Goal: Task Accomplishment & Management: Use online tool/utility

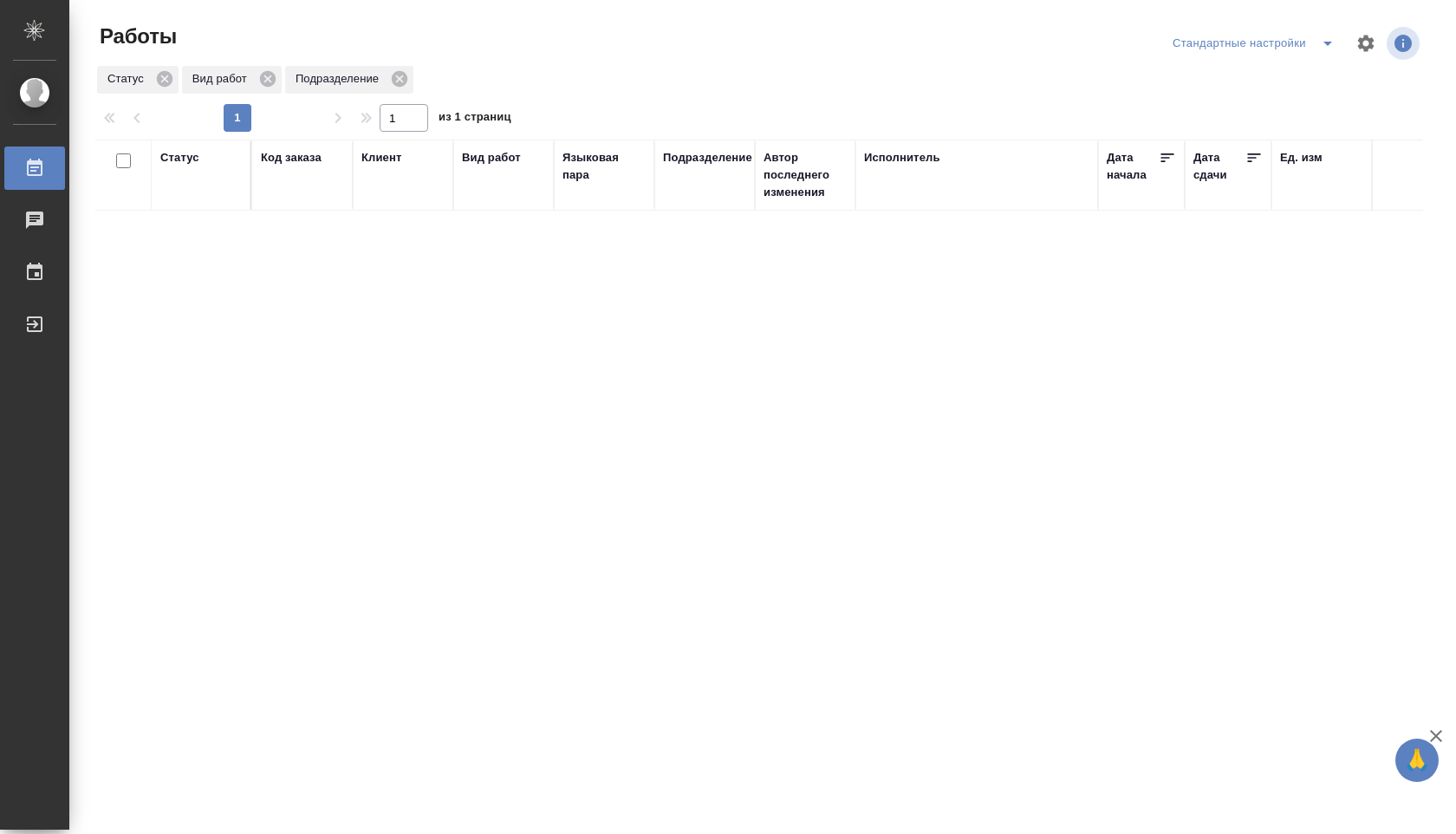
click at [1321, 41] on icon "split button" at bounding box center [1327, 43] width 20 height 20
click at [1248, 74] on li "В работе" at bounding box center [1253, 78] width 182 height 28
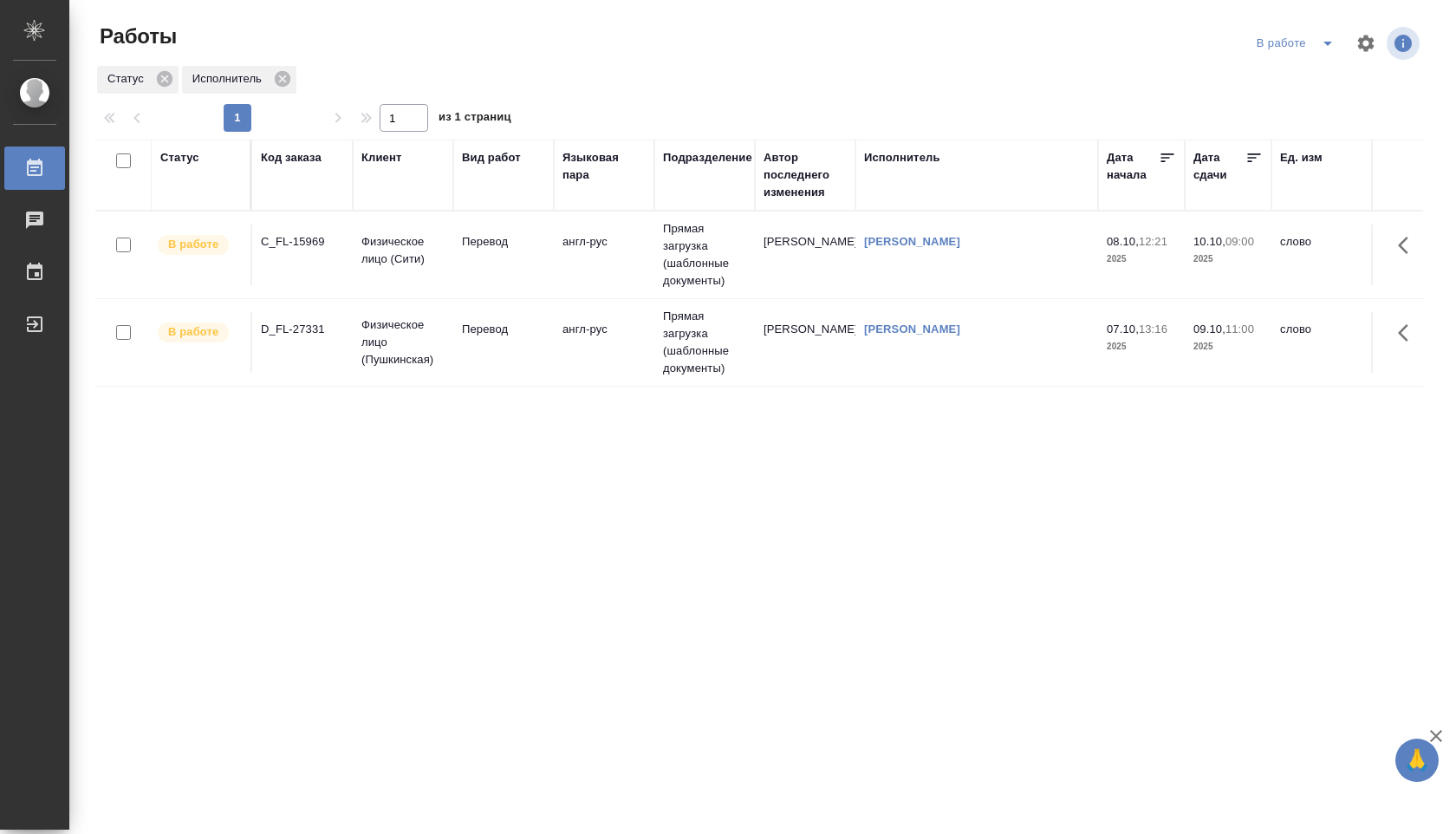
click at [625, 336] on td "англ-рус" at bounding box center [605, 342] width 101 height 61
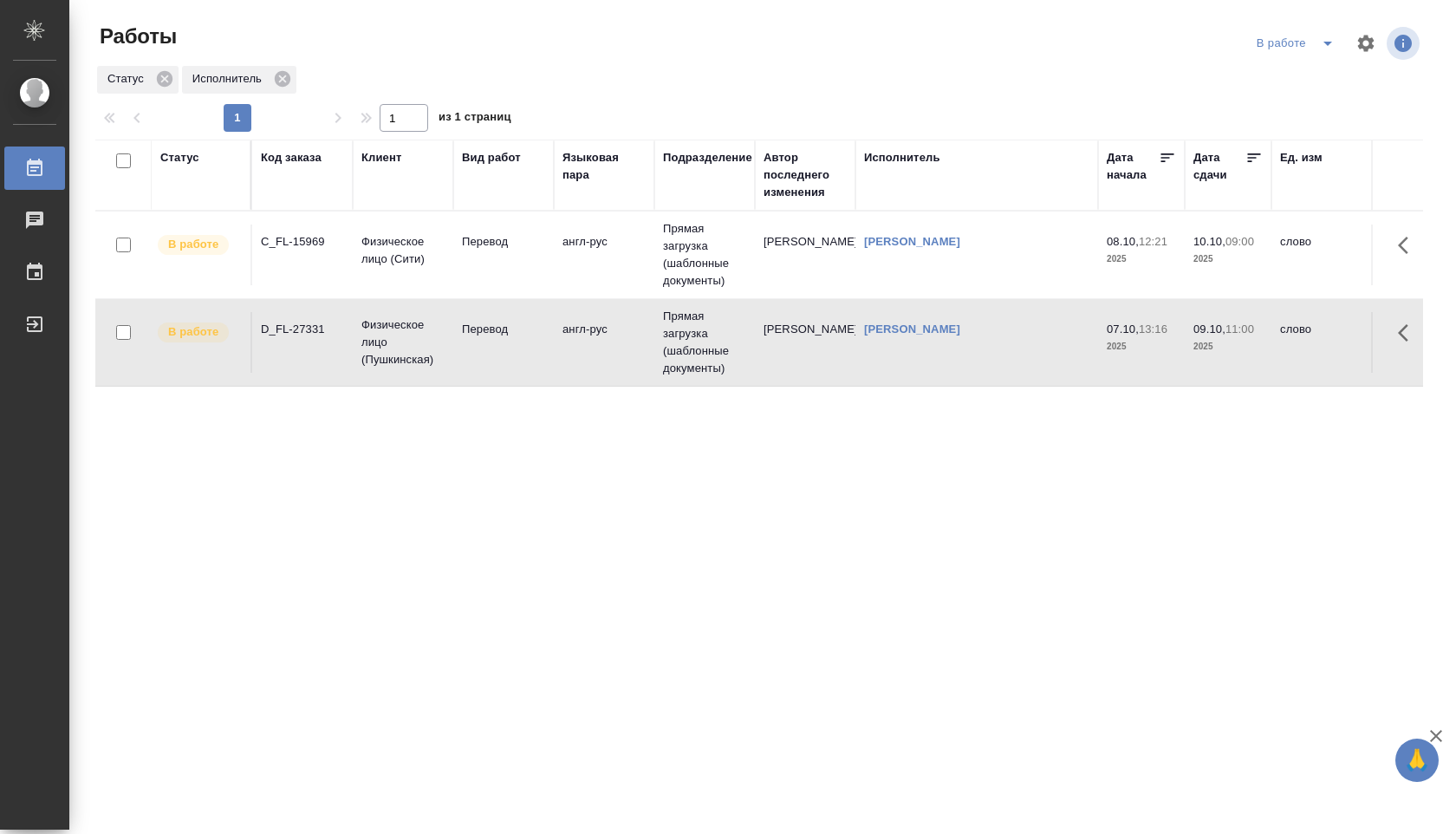
click at [625, 336] on td "англ-рус" at bounding box center [605, 342] width 101 height 61
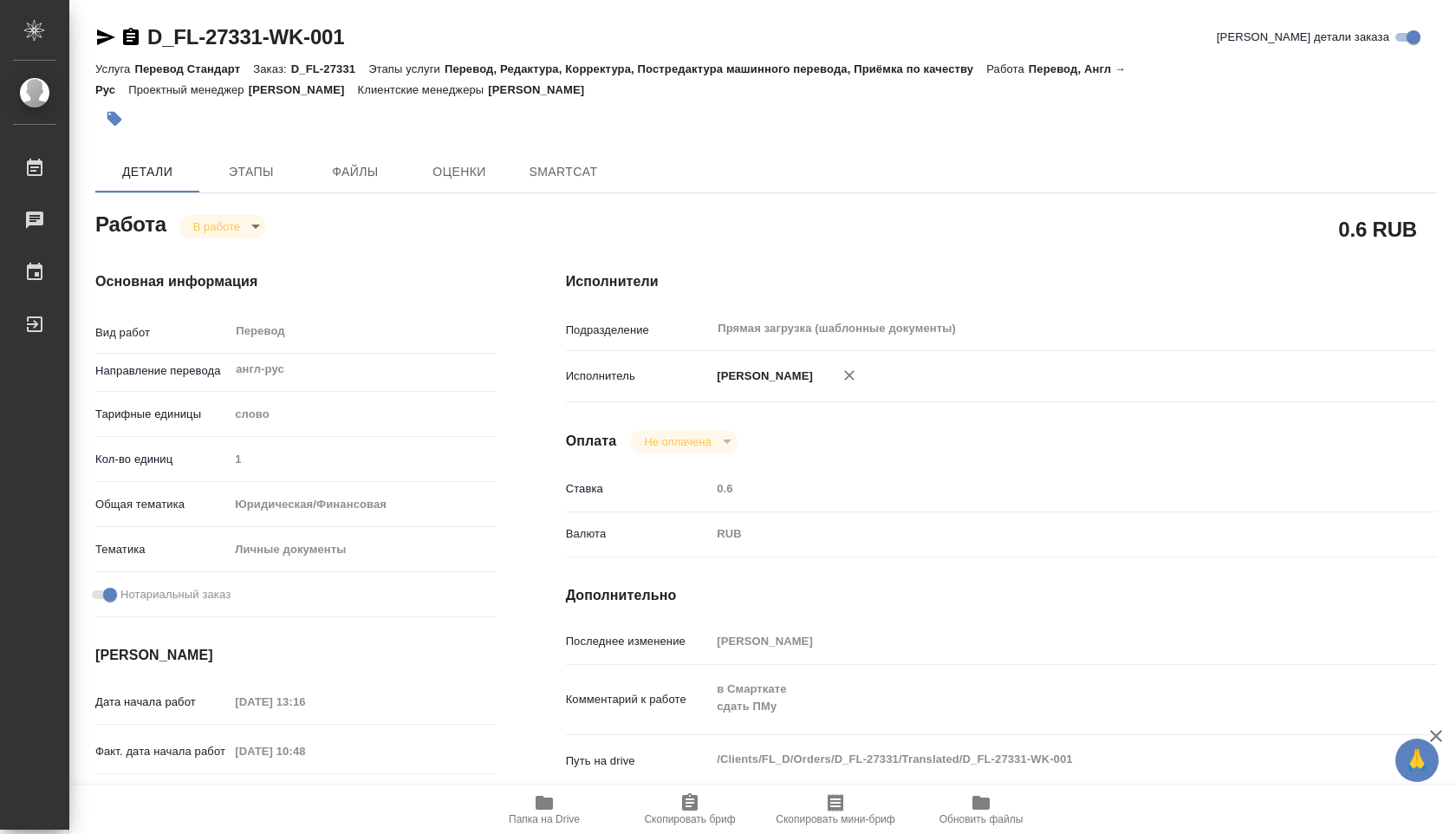
type textarea "x"
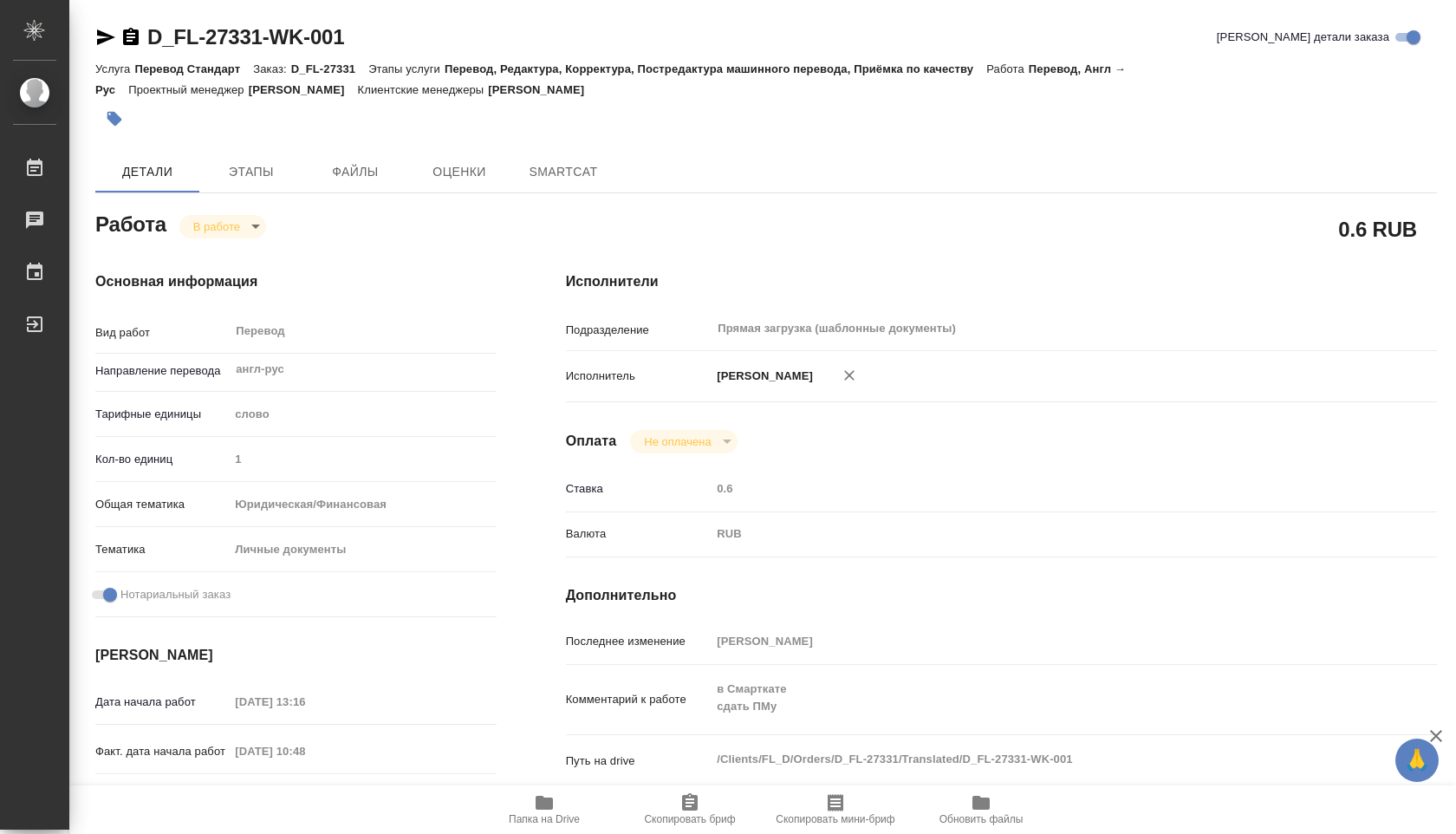
type textarea "x"
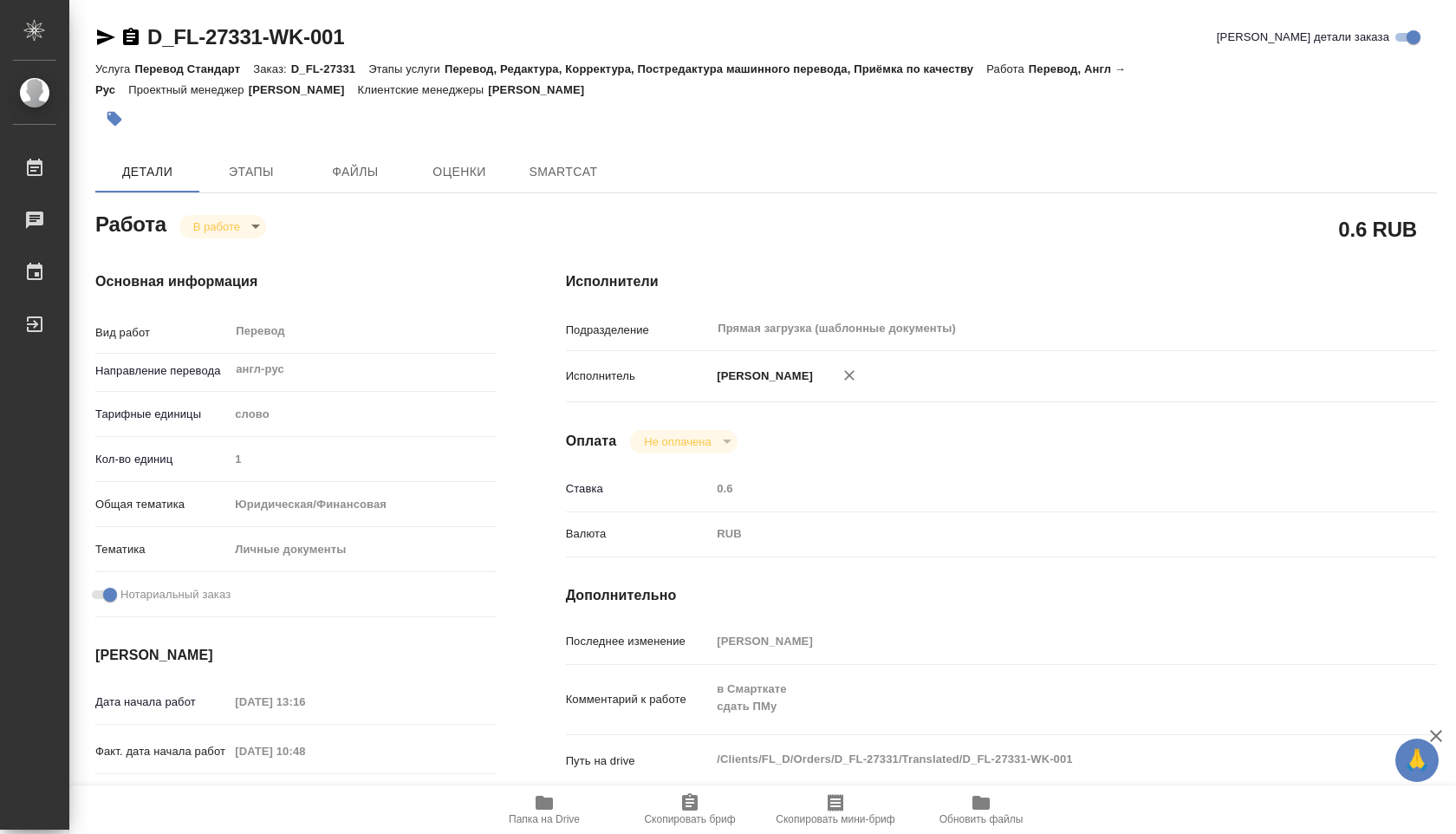
type textarea "x"
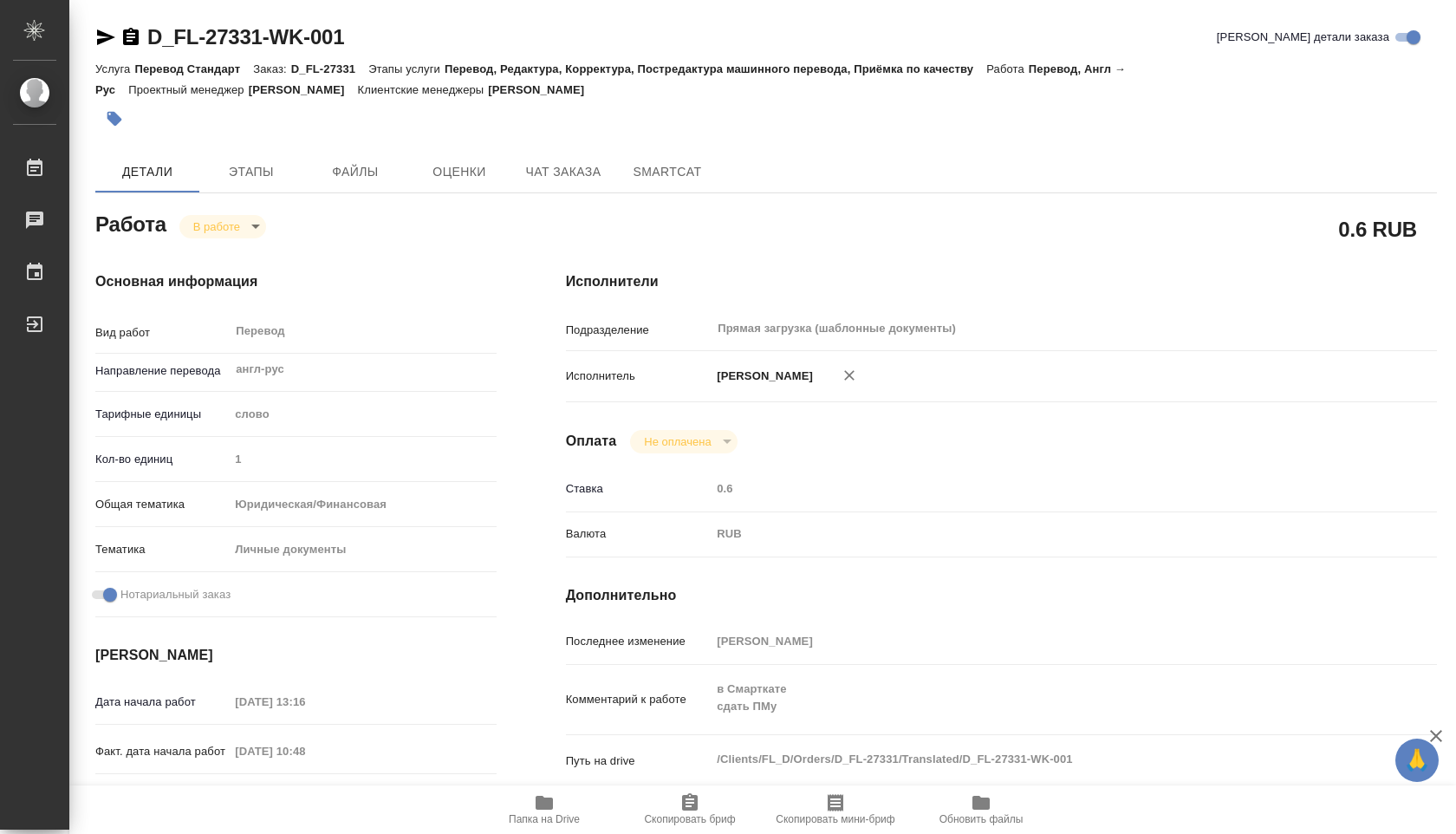
type textarea "x"
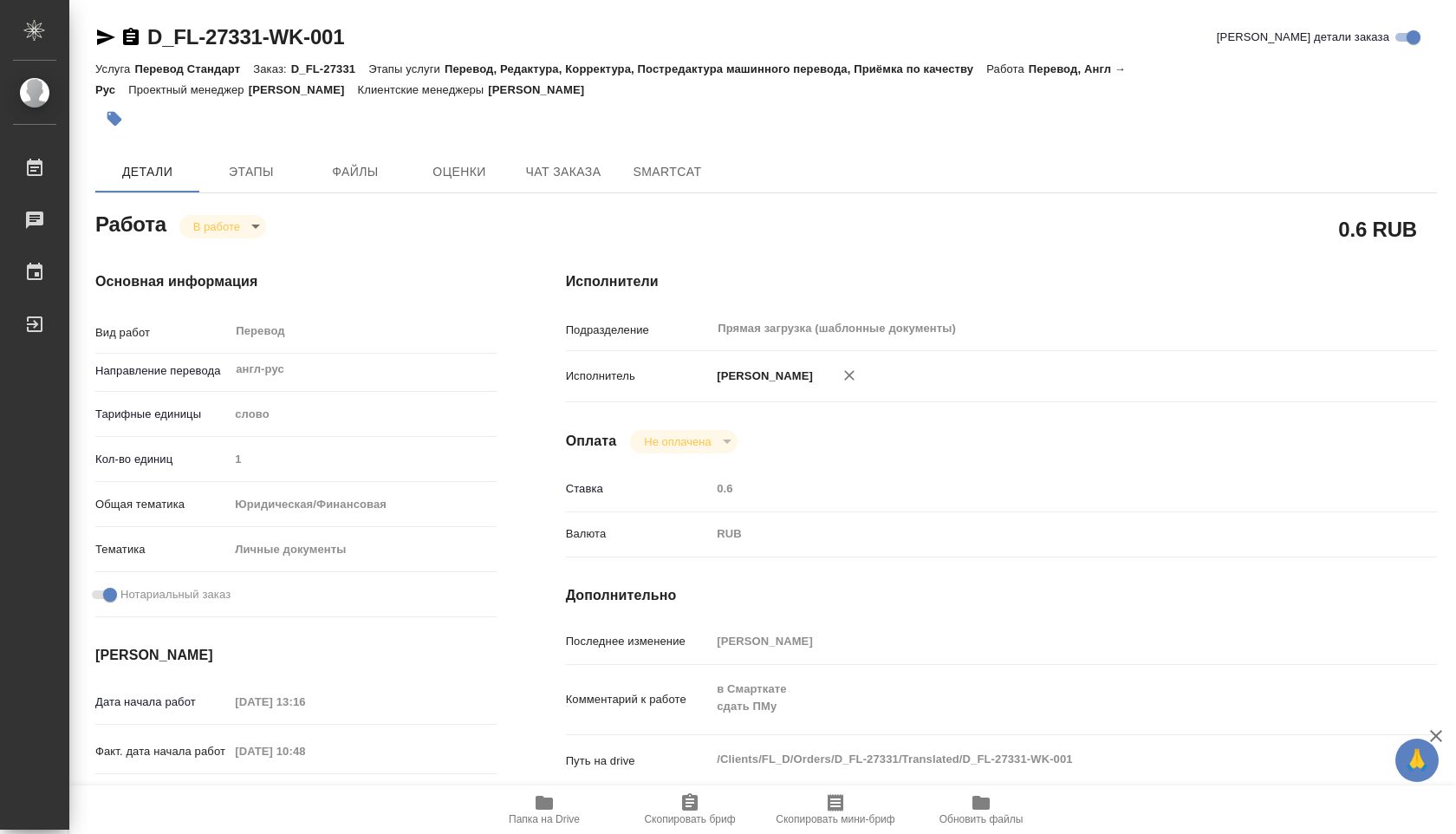
click at [542, 790] on button "Папка на Drive" at bounding box center [545, 810] width 146 height 49
type textarea "x"
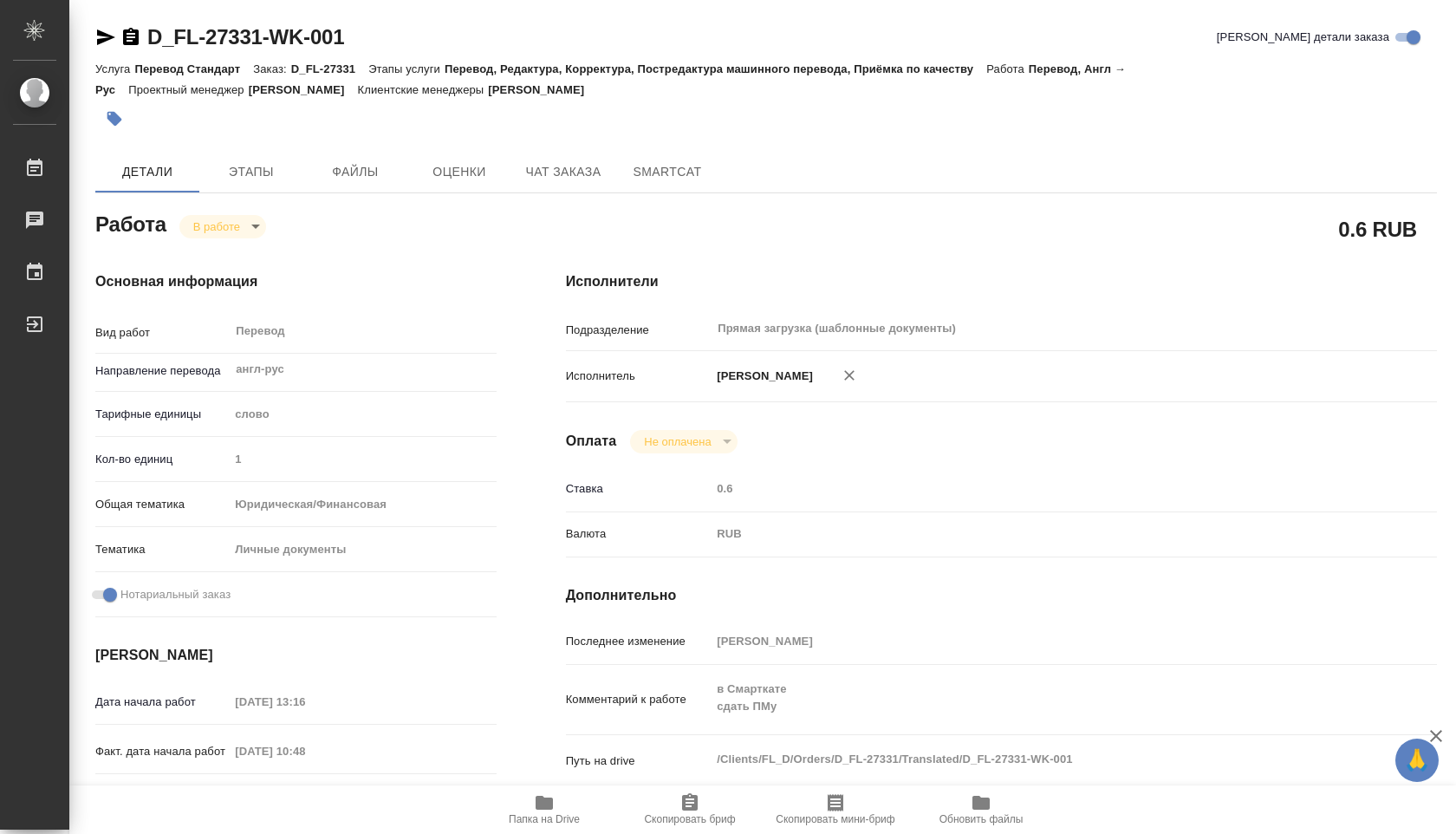
type textarea "x"
